Goal: Find specific page/section: Find specific page/section

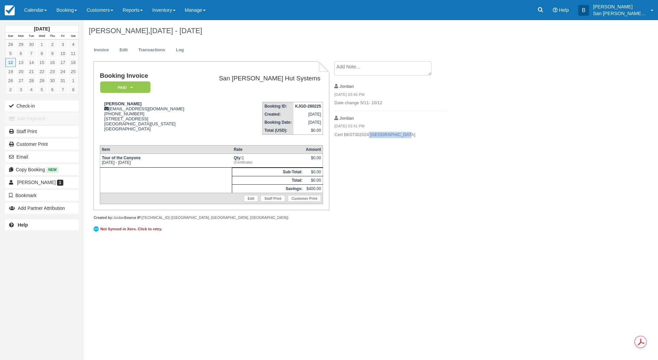
drag, startPoint x: 369, startPoint y: 135, endPoint x: 418, endPoint y: 133, distance: 49.0
click at [418, 133] on p "Cert BK07302024 [GEOGRAPHIC_DATA]" at bounding box center [390, 135] width 113 height 6
click at [403, 189] on div "Booking Invoice Paid   Pending Reserved Deposit Waiting Cancelled Void Shuttle …" at bounding box center [268, 151] width 369 height 180
drag, startPoint x: 309, startPoint y: 189, endPoint x: 365, endPoint y: 263, distance: 93.2
click at [328, 191] on div "Booking Invoice Paid   Pending Reserved Deposit Waiting Cancelled Void Shuttle …" at bounding box center [211, 135] width 236 height 149
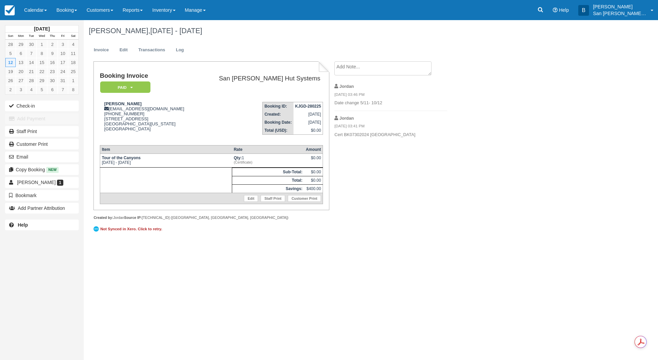
click at [384, 190] on div "Booking Invoice Paid   Pending Reserved Deposit Waiting Cancelled Void Shuttle …" at bounding box center [268, 151] width 369 height 180
drag, startPoint x: 114, startPoint y: 157, endPoint x: 189, endPoint y: 157, distance: 74.7
click at [189, 157] on td "Tour of the Canyons [DATE] - [DATE]" at bounding box center [166, 160] width 132 height 14
drag, startPoint x: 282, startPoint y: 224, endPoint x: 263, endPoint y: 224, distance: 18.4
click at [282, 224] on div "Not Synced in Xero. Click to retry." at bounding box center [211, 228] width 236 height 16
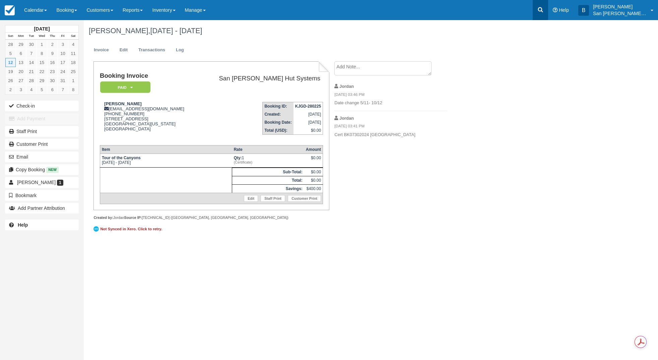
click at [547, 17] on link at bounding box center [540, 10] width 15 height 20
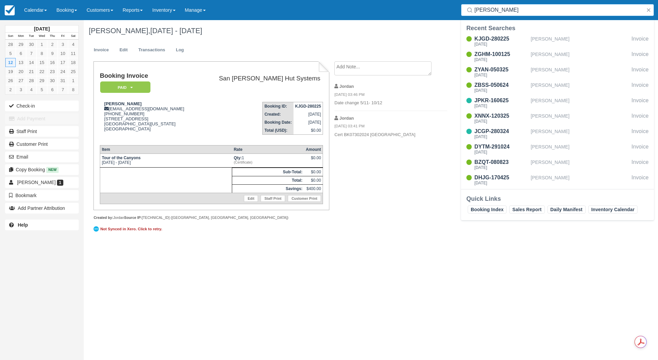
type input "[PERSON_NAME]"
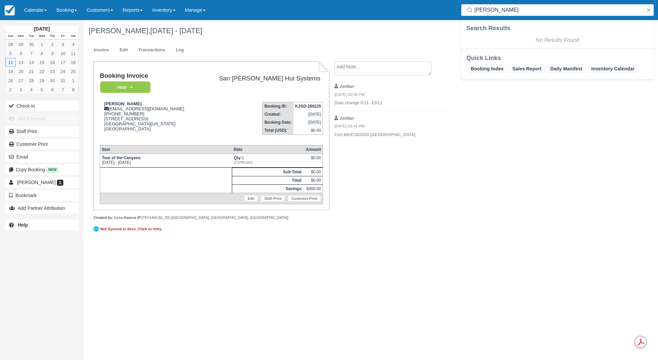
drag, startPoint x: 518, startPoint y: 8, endPoint x: 441, endPoint y: 10, distance: 77.1
click at [442, 9] on div "Menu Calendar Customer Inventory Month Week Day Booking Daily Manifest Daily Li…" at bounding box center [329, 10] width 658 height 20
